Goal: Task Accomplishment & Management: Use online tool/utility

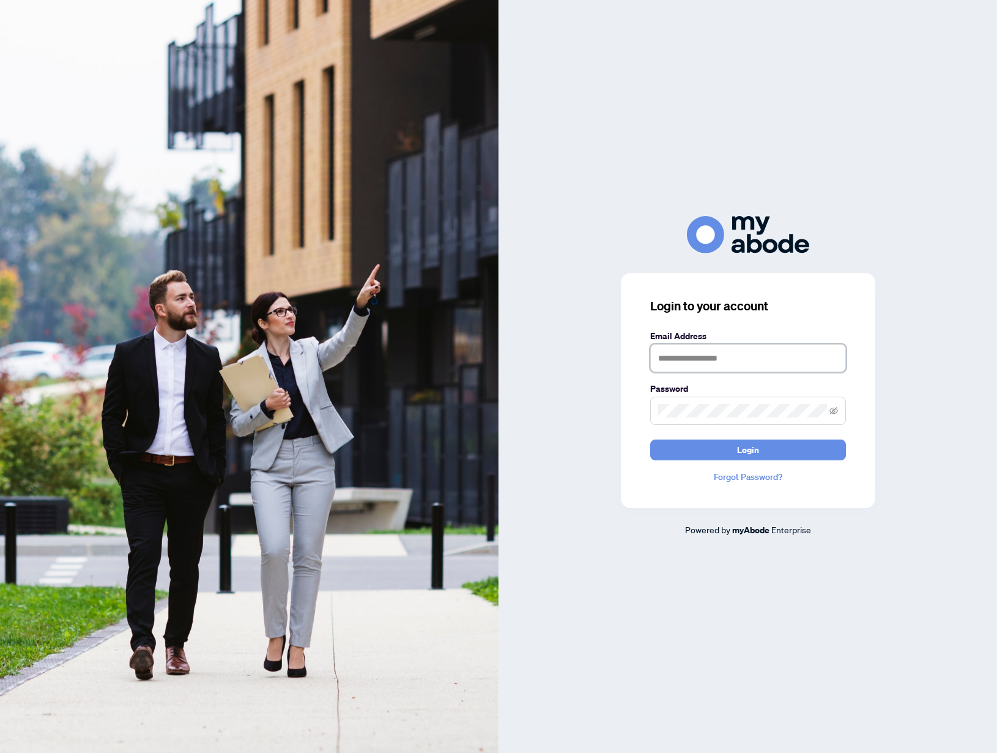
click at [721, 365] on input "text" at bounding box center [748, 358] width 196 height 28
type input "**********"
click at [650, 439] on button "Login" at bounding box center [748, 449] width 196 height 21
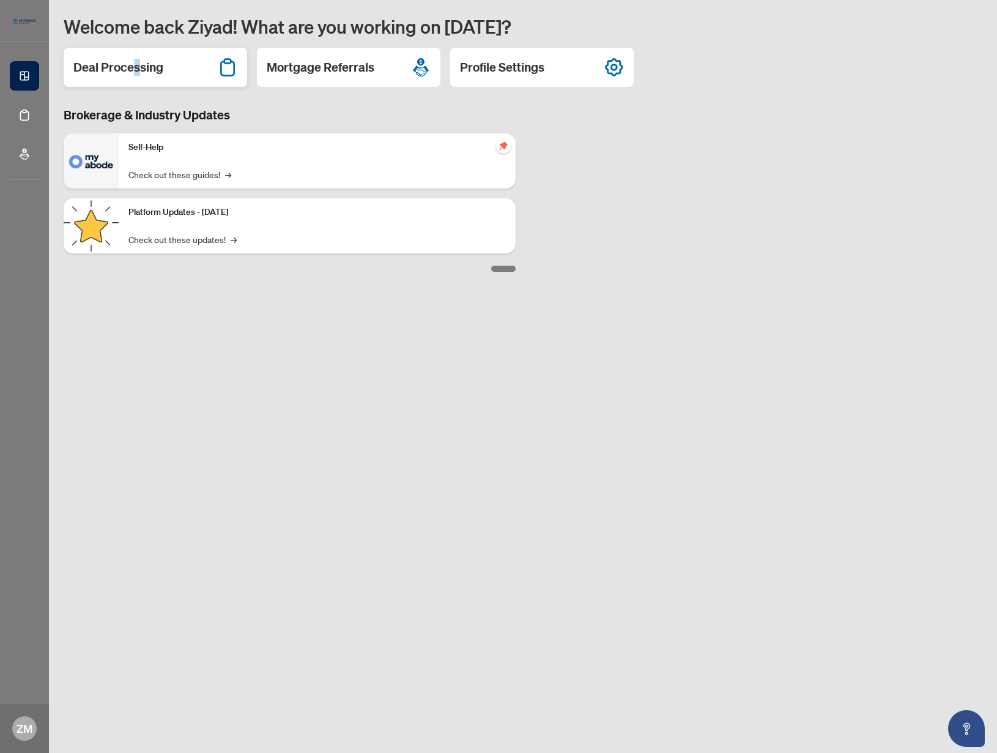
click at [135, 70] on h2 "Deal Processing" at bounding box center [118, 67] width 90 height 17
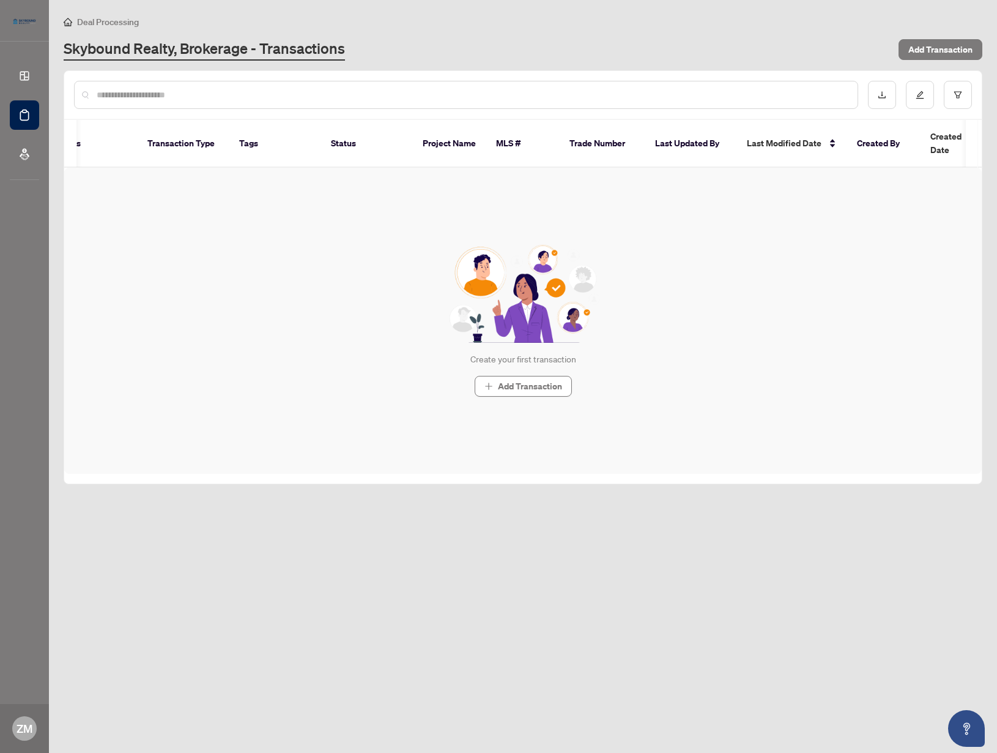
scroll to position [0, 199]
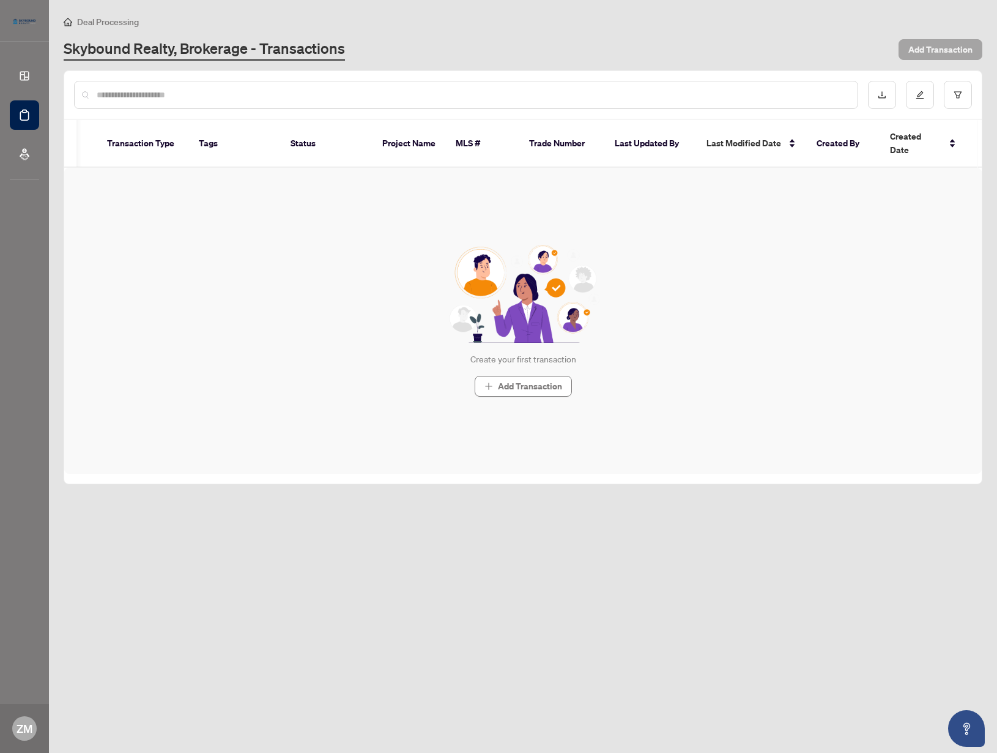
click at [952, 43] on span "Add Transaction" at bounding box center [941, 50] width 64 height 20
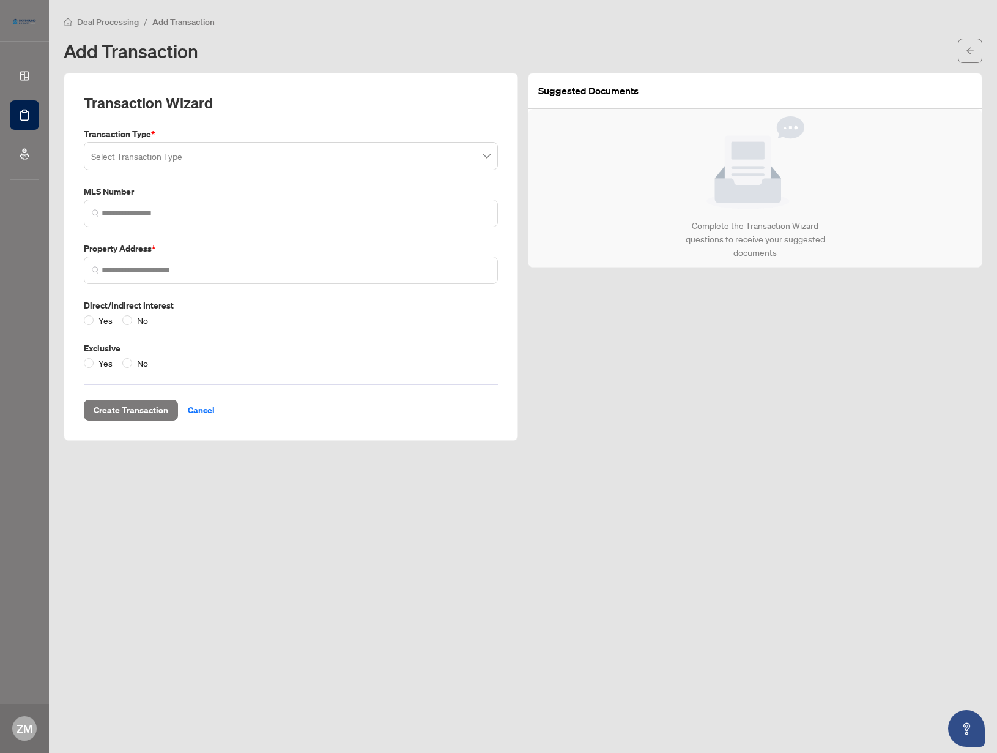
click at [138, 156] on input "search" at bounding box center [285, 157] width 389 height 27
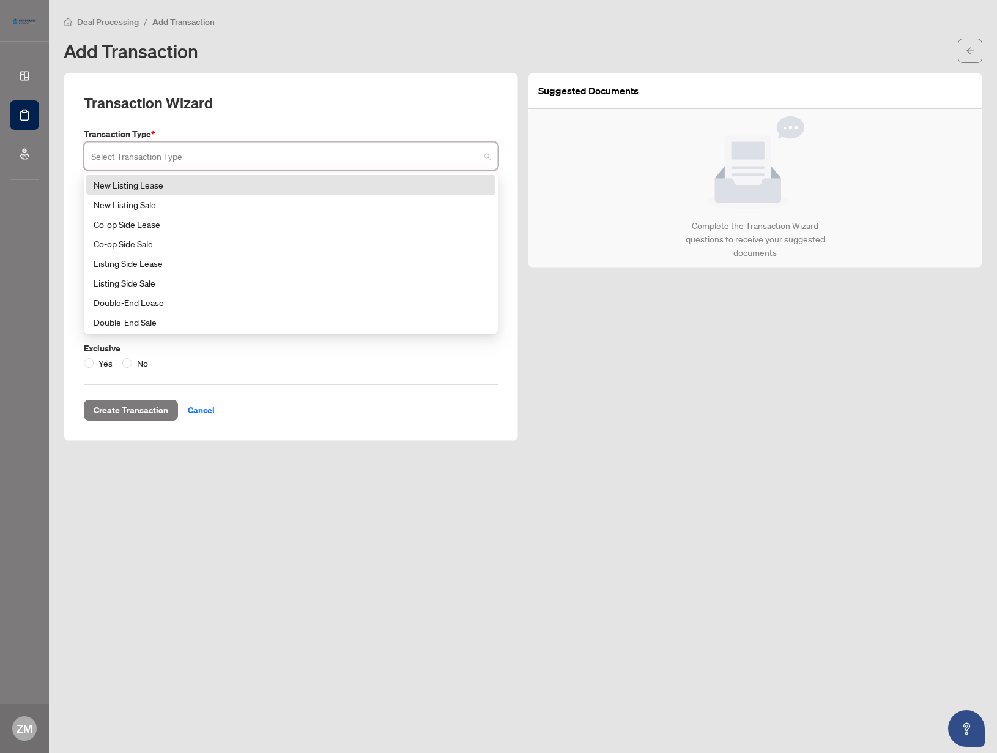
click at [223, 111] on div "Transaction Wizard" at bounding box center [291, 110] width 414 height 34
